Goal: Navigation & Orientation: Go to known website

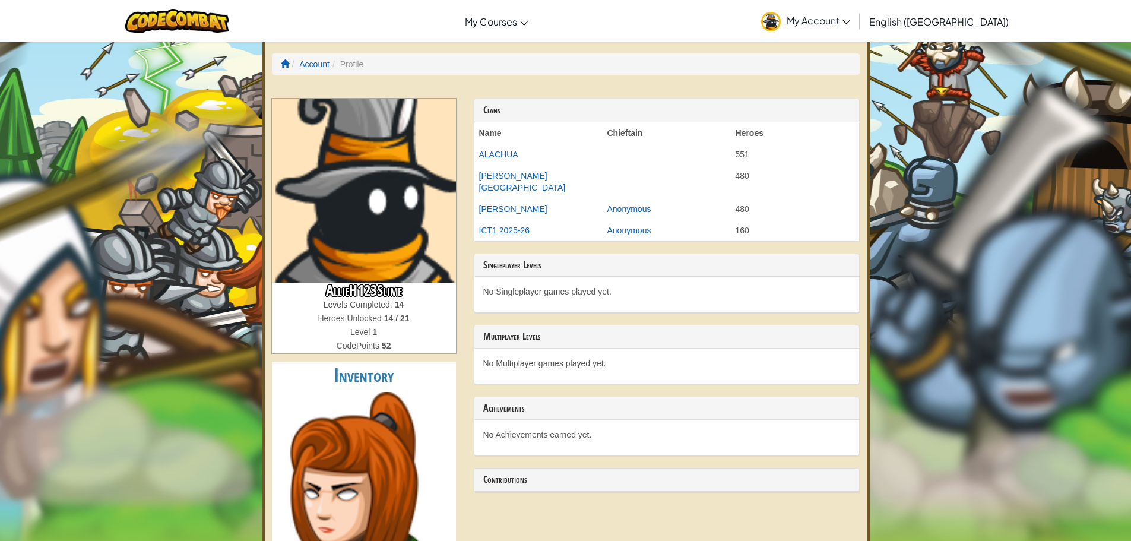
click at [349, 189] on img at bounding box center [364, 191] width 184 height 184
click at [348, 69] on li "Profile" at bounding box center [346, 64] width 34 height 12
click at [346, 66] on li "Profile" at bounding box center [346, 64] width 34 height 12
click at [362, 64] on li "Profile" at bounding box center [346, 64] width 34 height 12
click at [360, 64] on li "Profile" at bounding box center [346, 64] width 34 height 12
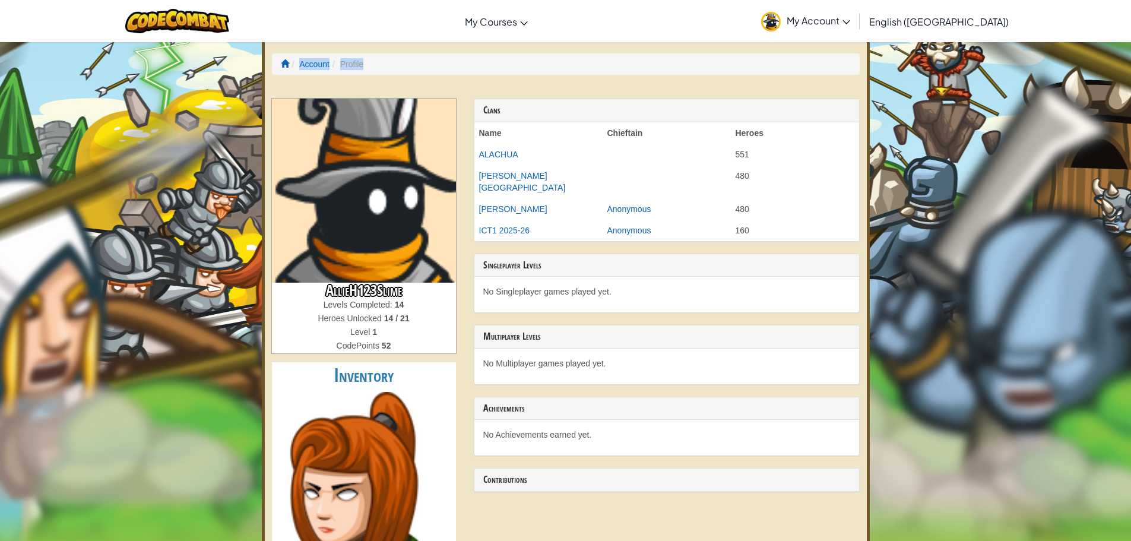
click at [357, 64] on li "Profile" at bounding box center [346, 64] width 34 height 12
click at [312, 66] on link "Account" at bounding box center [314, 63] width 30 height 9
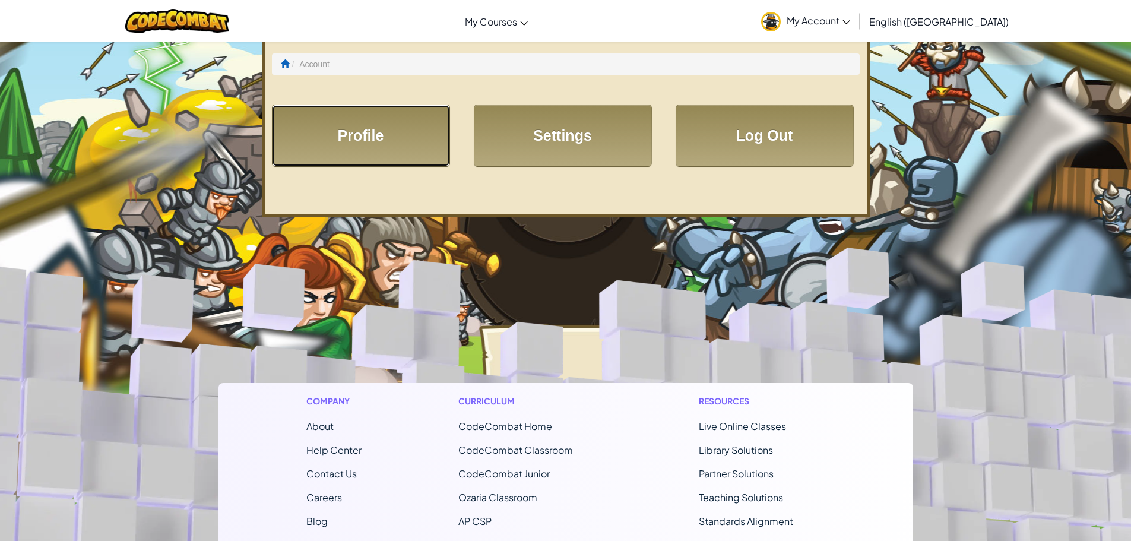
click at [375, 145] on link "Profile" at bounding box center [361, 135] width 178 height 62
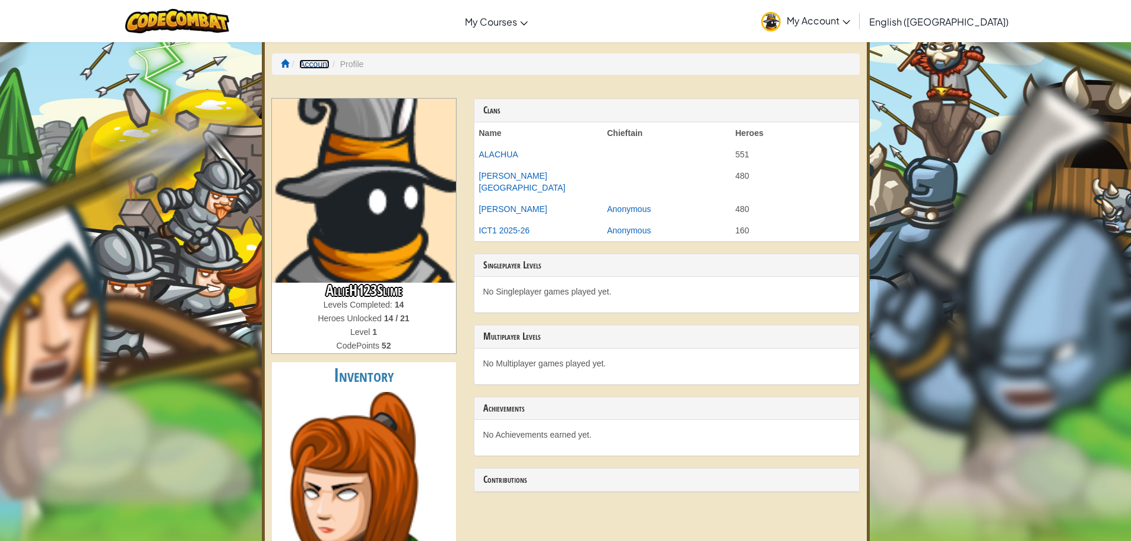
click at [319, 68] on link "Account" at bounding box center [314, 63] width 30 height 9
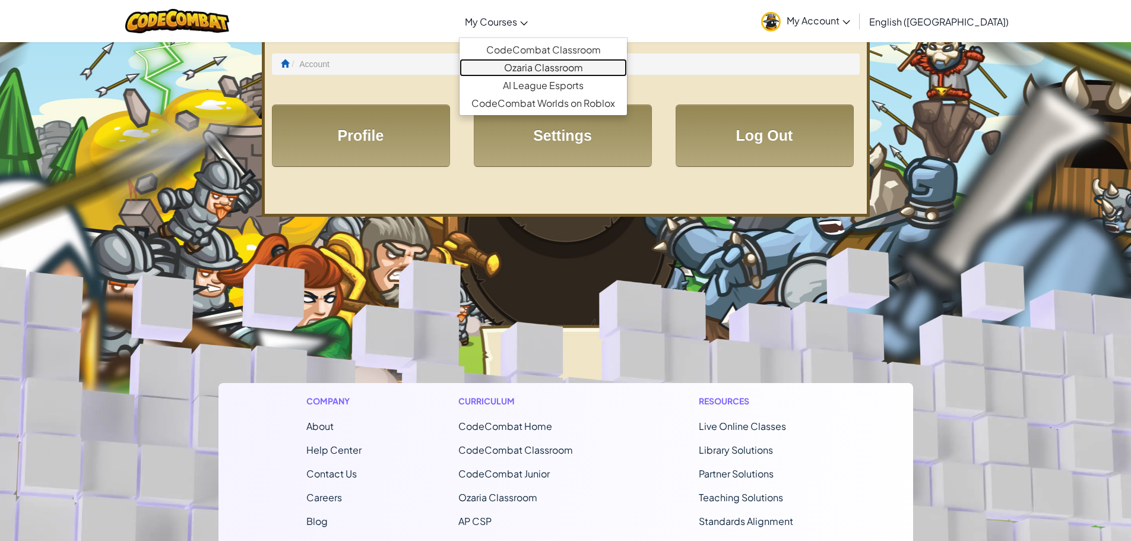
click at [553, 68] on link "Ozaria Classroom" at bounding box center [543, 68] width 167 height 18
